Goal: Navigation & Orientation: Find specific page/section

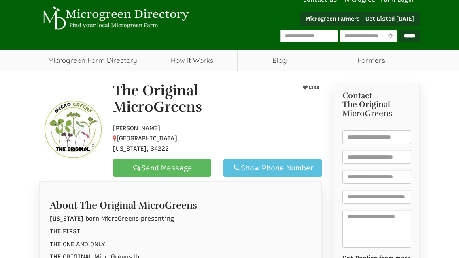
select select "Language Translate Widget"
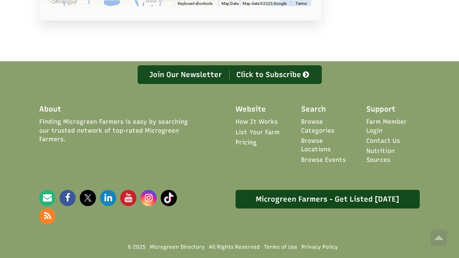
scroll to position [664, 0]
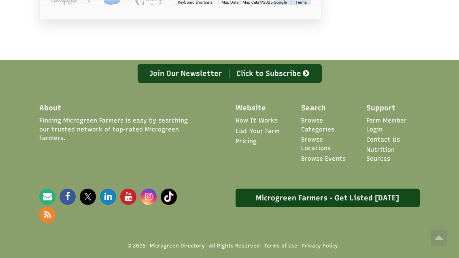
click at [375, 135] on link "Contact Us" at bounding box center [384, 139] width 34 height 9
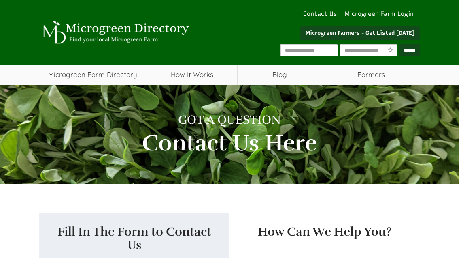
select select "Language Translate Widget"
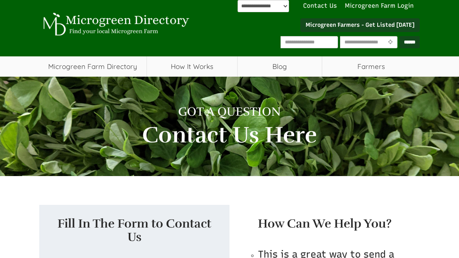
scroll to position [9, 0]
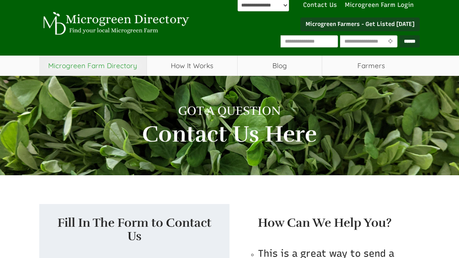
click at [77, 66] on link "Microgreen Farm Directory" at bounding box center [92, 65] width 107 height 20
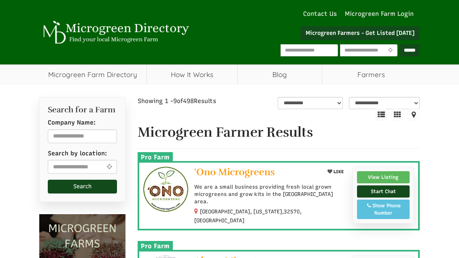
select select "Language Translate Widget"
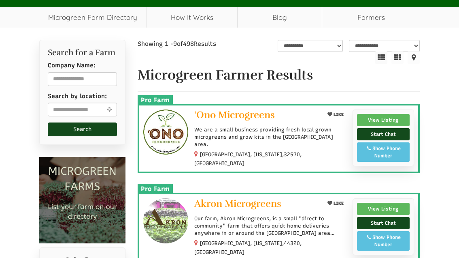
scroll to position [58, 0]
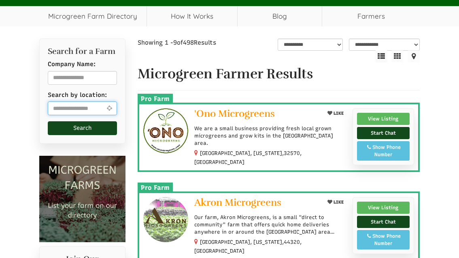
click at [55, 108] on input "text" at bounding box center [82, 108] width 69 height 14
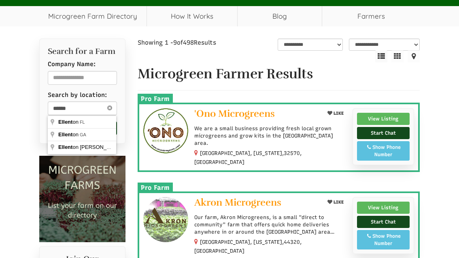
type input "**********"
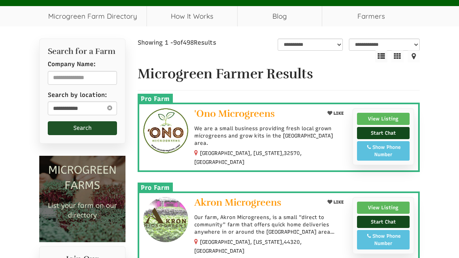
click at [62, 129] on button "Search" at bounding box center [82, 128] width 69 height 14
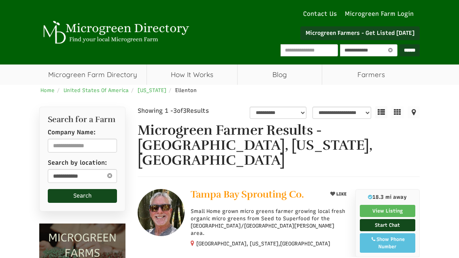
select select "********"
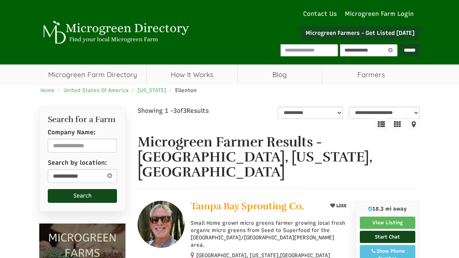
select select "Language Translate Widget"
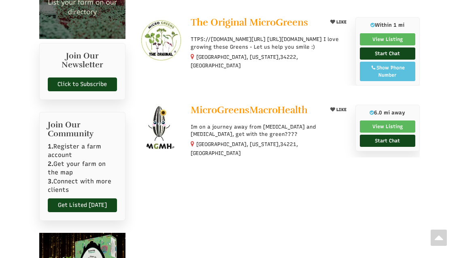
scroll to position [271, 0]
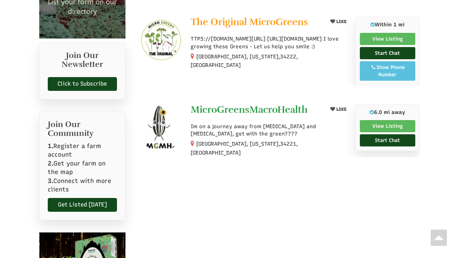
click at [277, 103] on span "MicroGreensMacroHealth" at bounding box center [249, 109] width 117 height 12
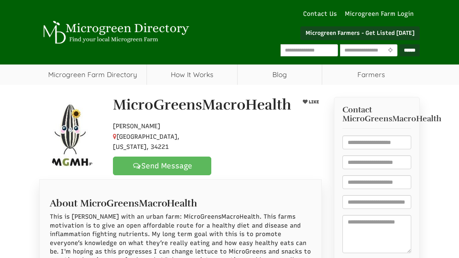
select select "Language Translate Widget"
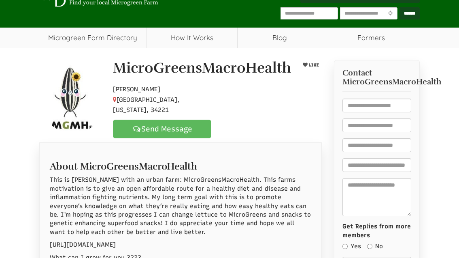
scroll to position [36, 0]
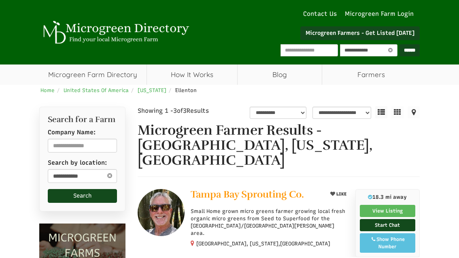
select select "********"
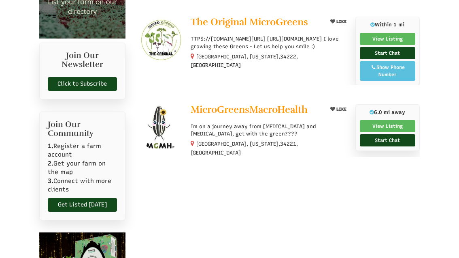
select select "Language Translate Widget"
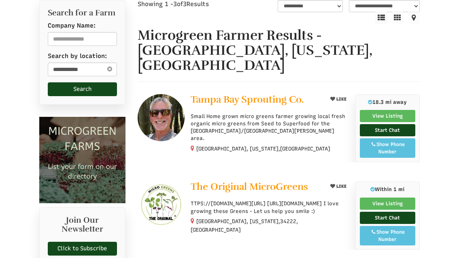
scroll to position [110, 0]
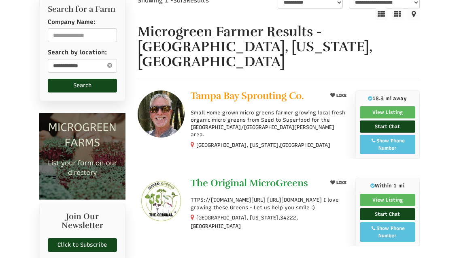
click at [247, 177] on span "The Original MicroGreens" at bounding box center [249, 183] width 117 height 12
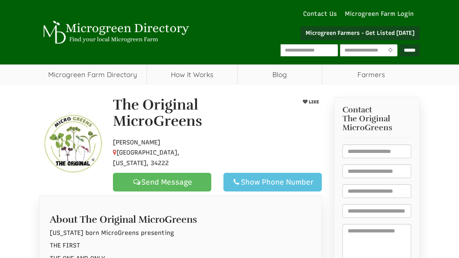
select select "Language Translate Widget"
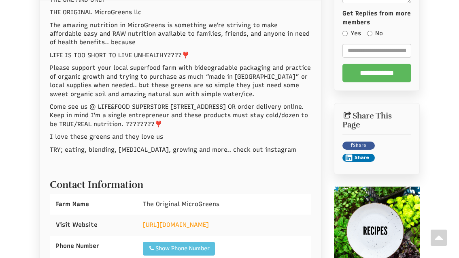
scroll to position [260, 0]
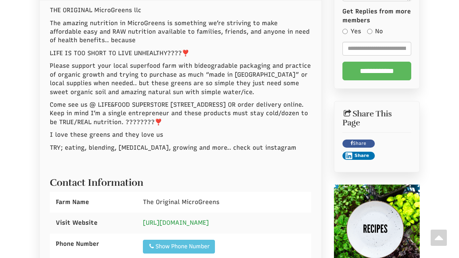
click at [191, 219] on link "[URL][DOMAIN_NAME]" at bounding box center [176, 222] width 66 height 7
